Goal: Check status: Check status

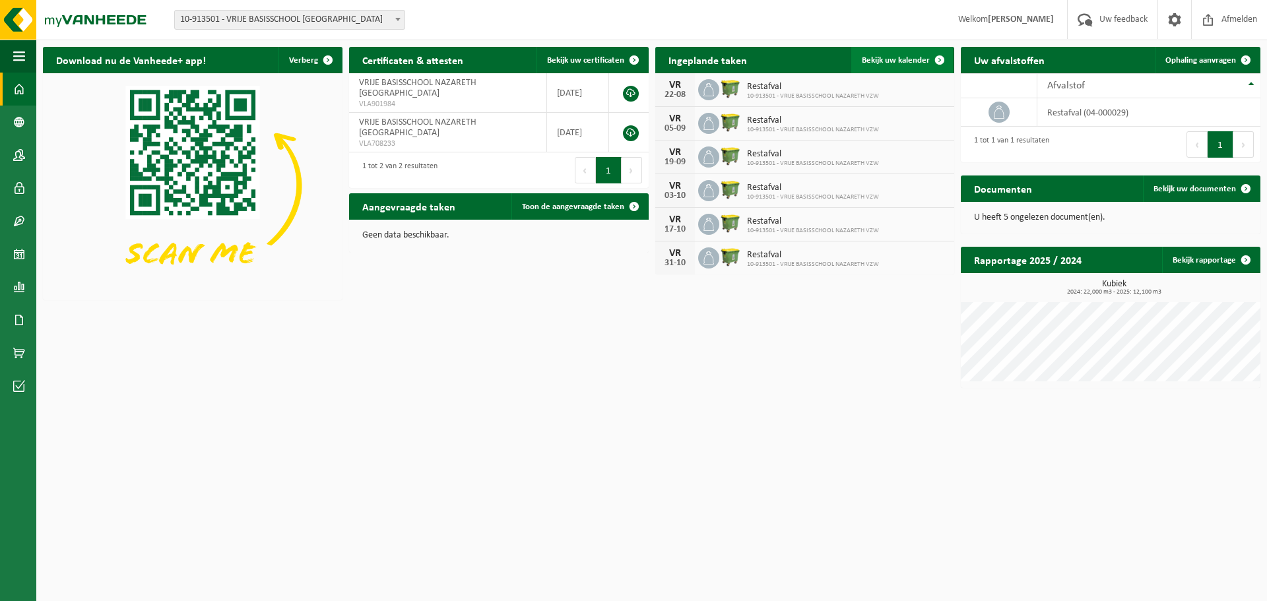
click at [913, 61] on span "Bekijk uw kalender" at bounding box center [896, 60] width 68 height 9
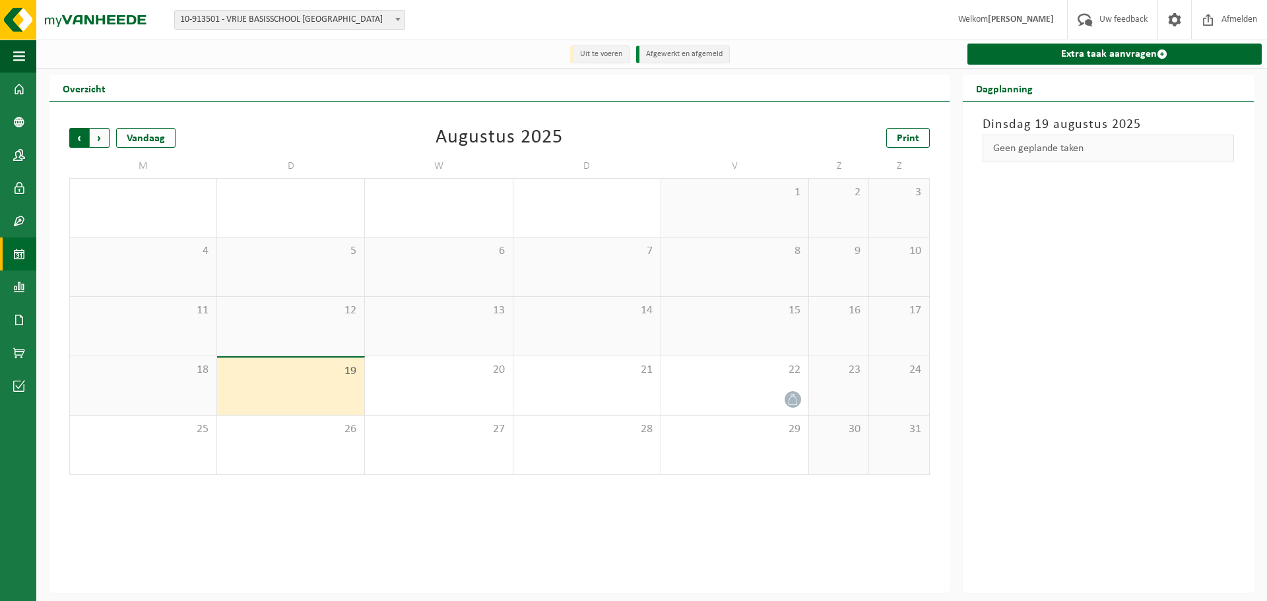
click at [98, 138] on span "Volgende" at bounding box center [100, 138] width 20 height 20
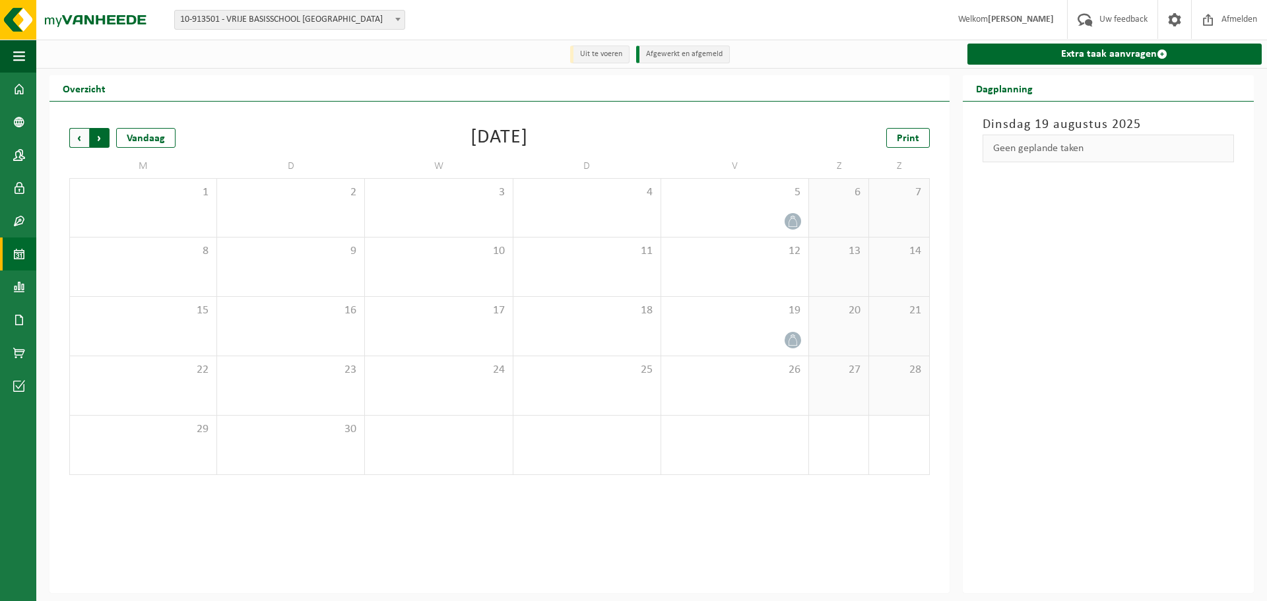
click at [77, 138] on span "Vorige" at bounding box center [79, 138] width 20 height 20
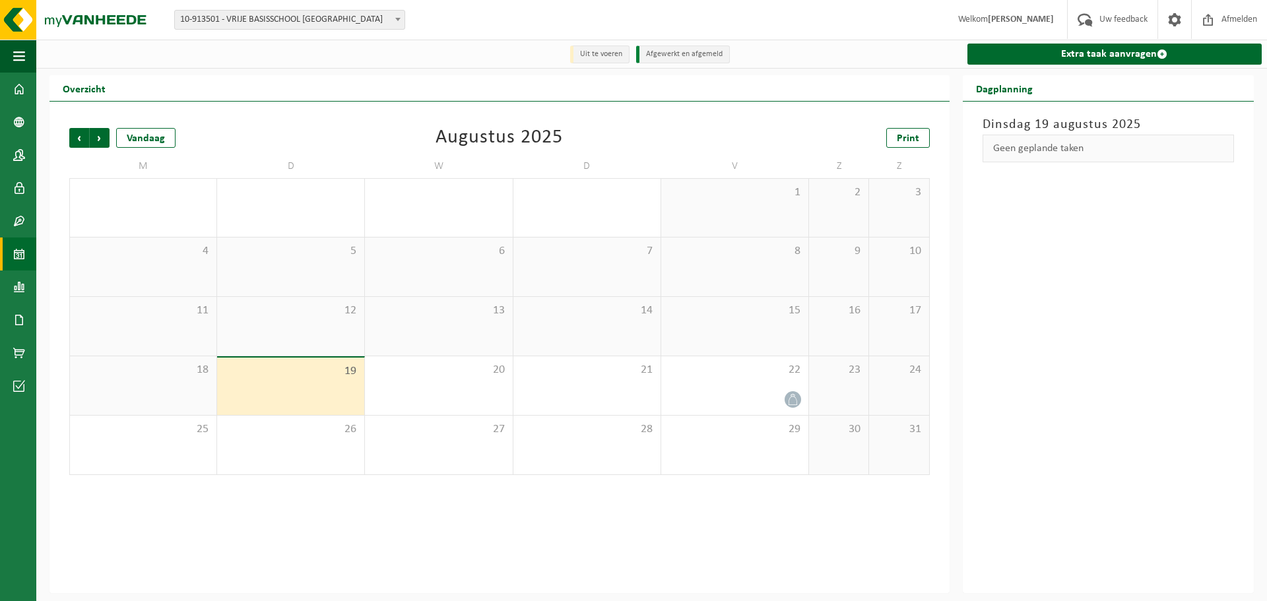
click at [111, 135] on div "Vorige Volgende Vandaag" at bounding box center [135, 138] width 132 height 20
click at [106, 136] on span "Volgende" at bounding box center [100, 138] width 20 height 20
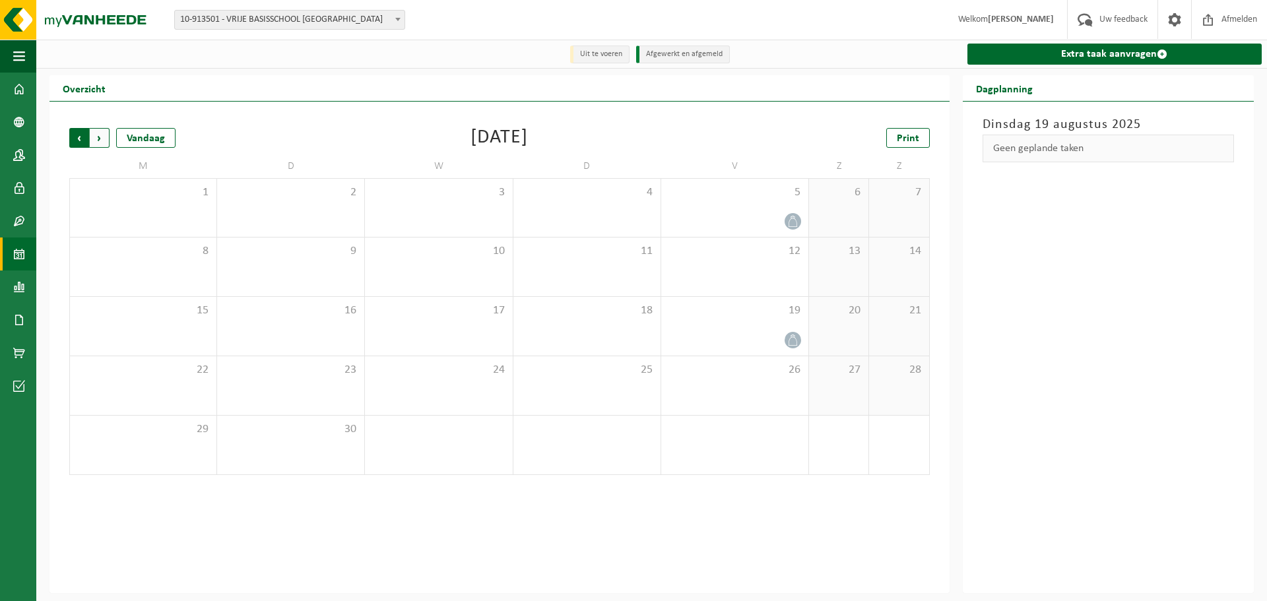
click at [103, 141] on span "Volgende" at bounding box center [100, 138] width 20 height 20
click at [98, 137] on span "Volgende" at bounding box center [100, 138] width 20 height 20
click at [80, 141] on span "Vorige" at bounding box center [79, 138] width 20 height 20
click at [105, 139] on span "Volgende" at bounding box center [100, 138] width 20 height 20
click at [74, 136] on span "Vorige" at bounding box center [79, 138] width 20 height 20
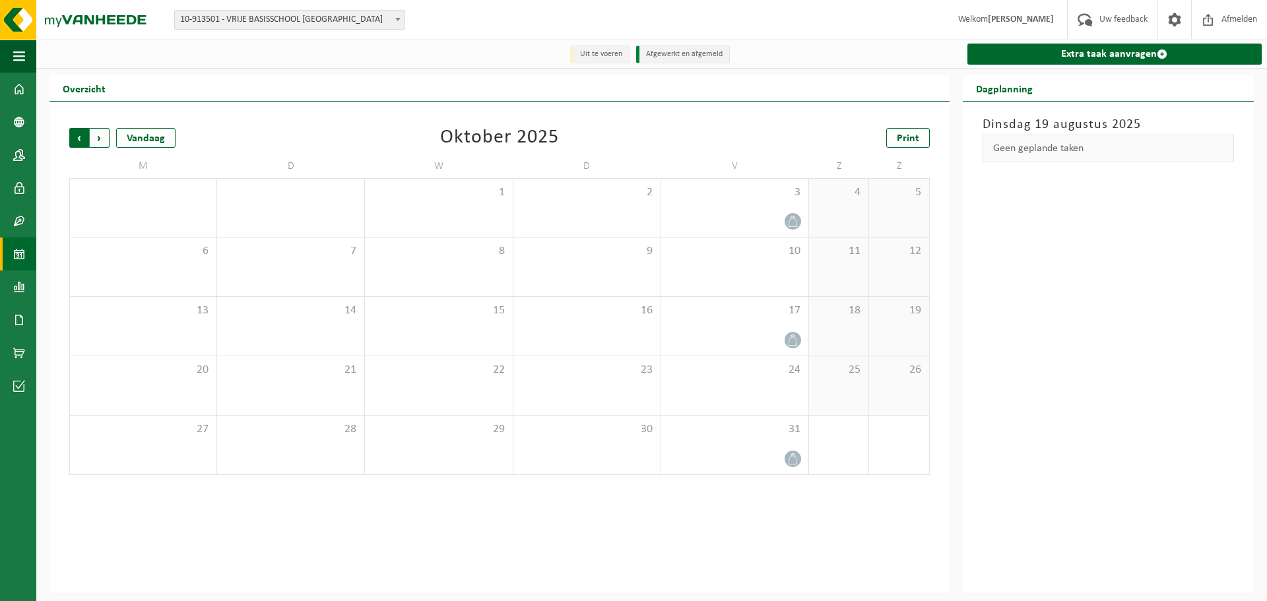
click at [96, 139] on span "Volgende" at bounding box center [100, 138] width 20 height 20
click at [75, 138] on span "Vorige" at bounding box center [79, 138] width 20 height 20
click at [97, 144] on span "Volgende" at bounding box center [100, 138] width 20 height 20
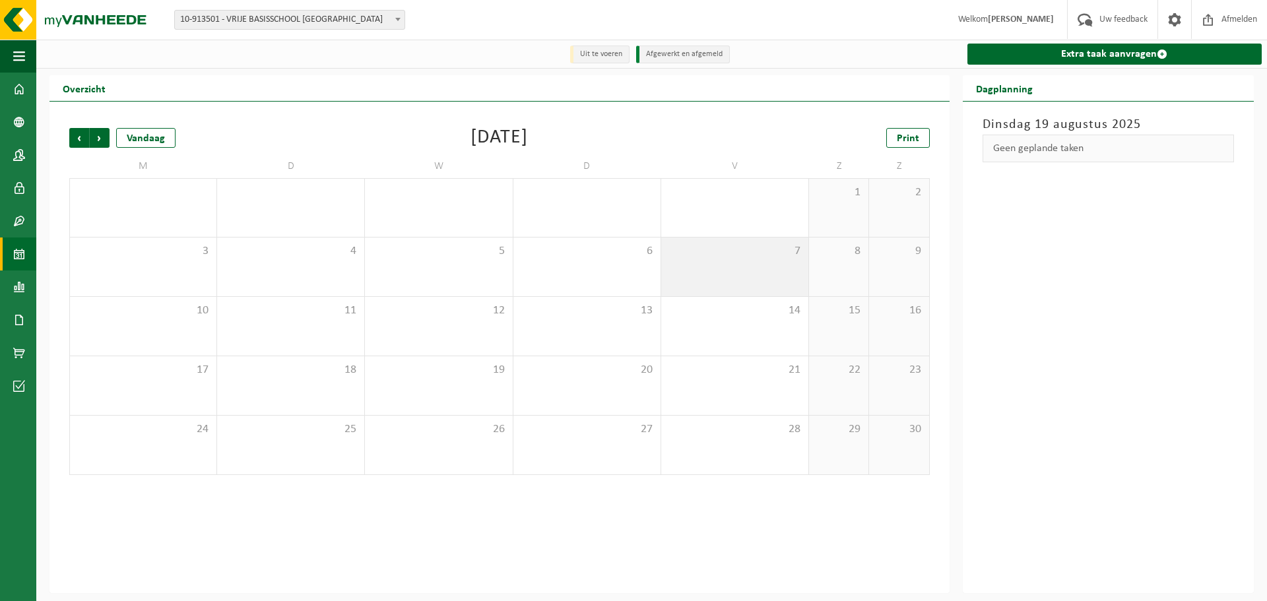
click at [772, 259] on span "7" at bounding box center [735, 251] width 134 height 15
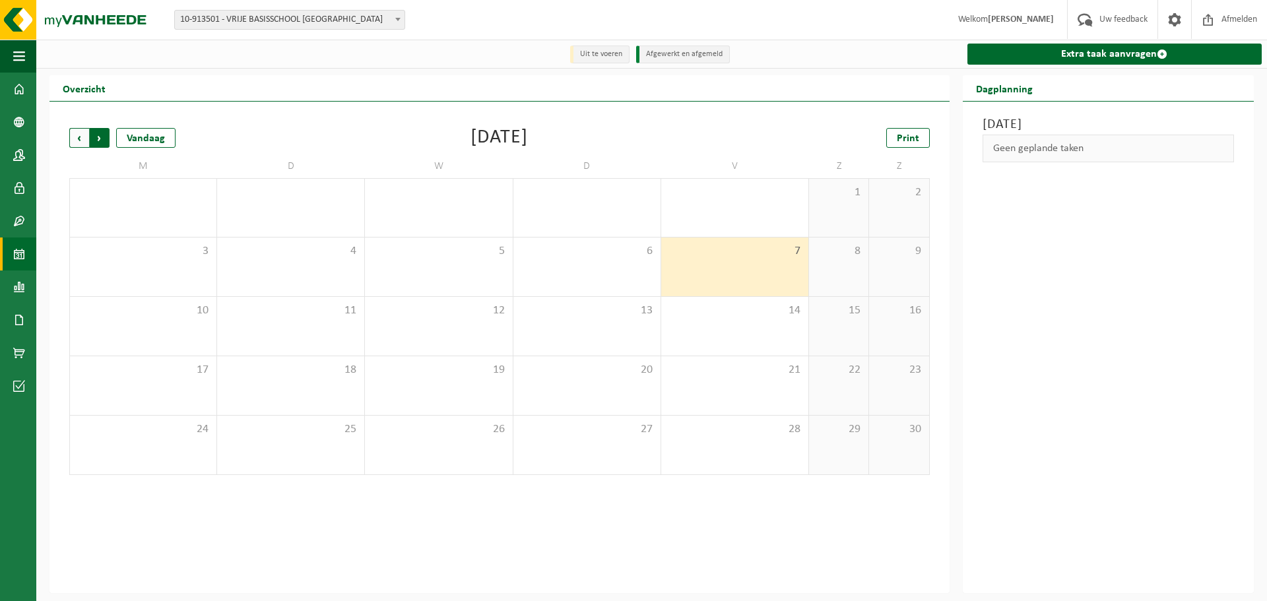
click at [69, 138] on span "Vorige" at bounding box center [79, 138] width 20 height 20
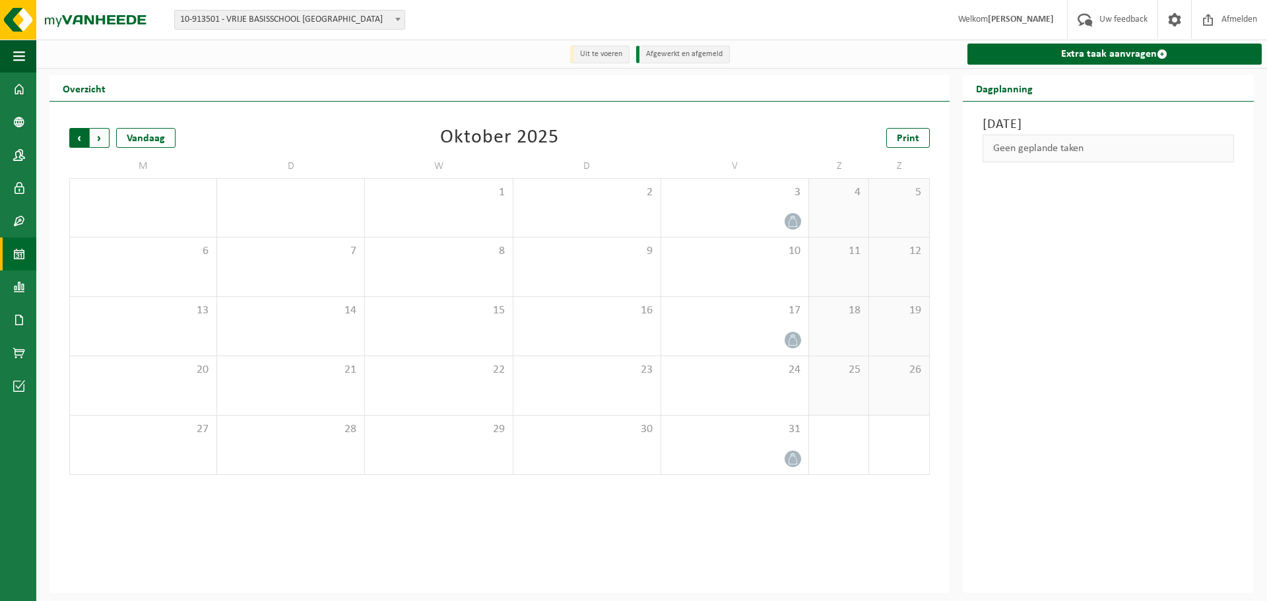
click at [102, 140] on span "Volgende" at bounding box center [100, 138] width 20 height 20
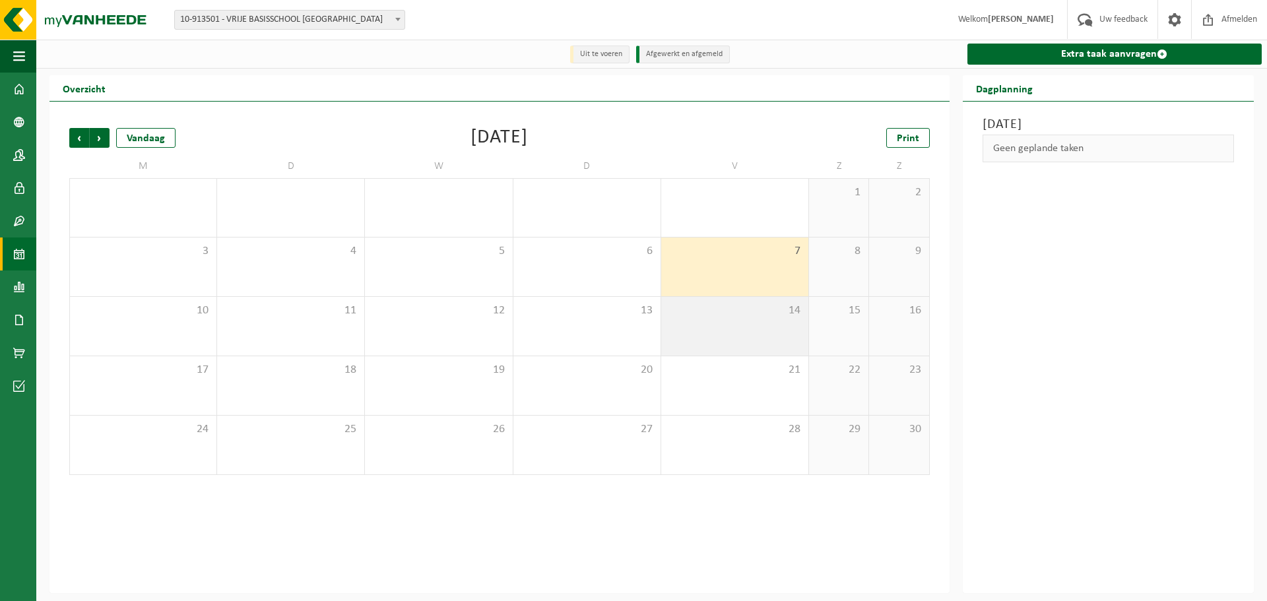
click at [747, 314] on span "14" at bounding box center [735, 310] width 134 height 15
